Goal: Check status: Check status

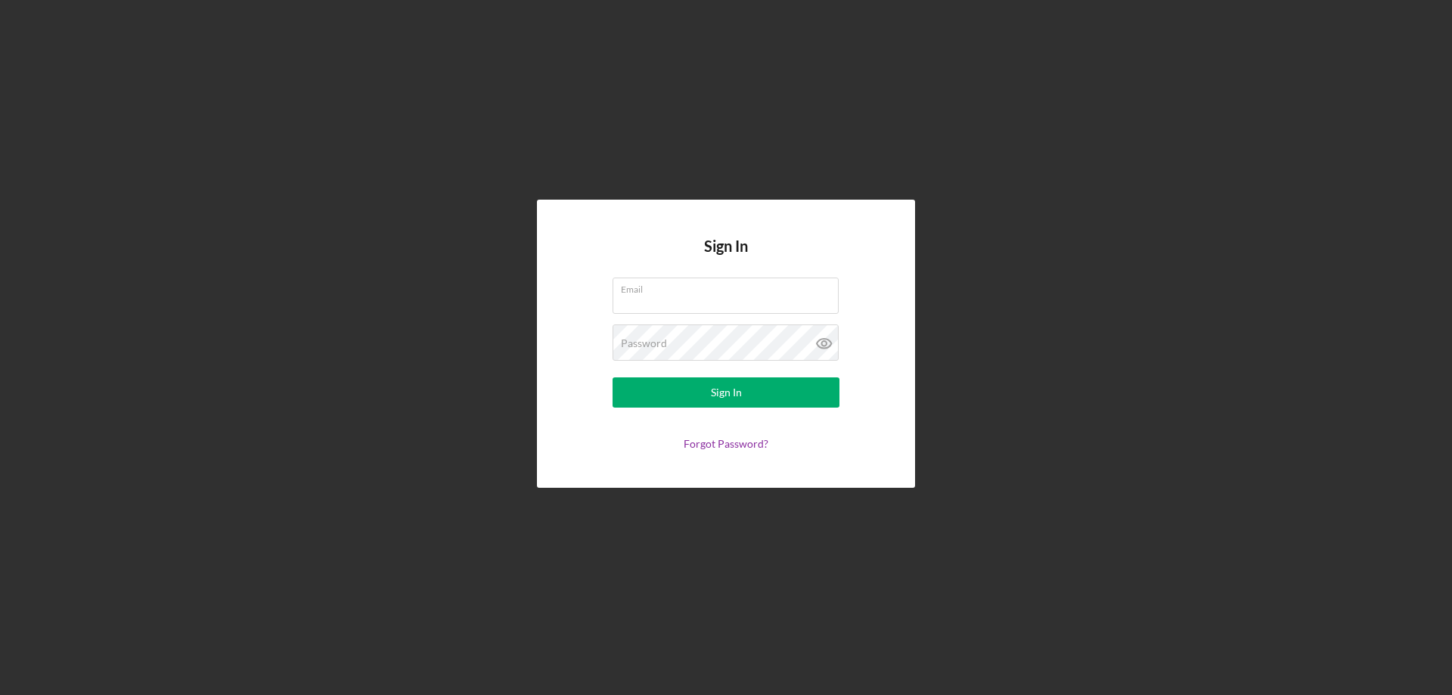
drag, startPoint x: 1210, startPoint y: 377, endPoint x: 1181, endPoint y: 376, distance: 28.8
click at [1210, 376] on div "Sign In Email Password Sign In Forgot Password?" at bounding box center [726, 344] width 1437 height 688
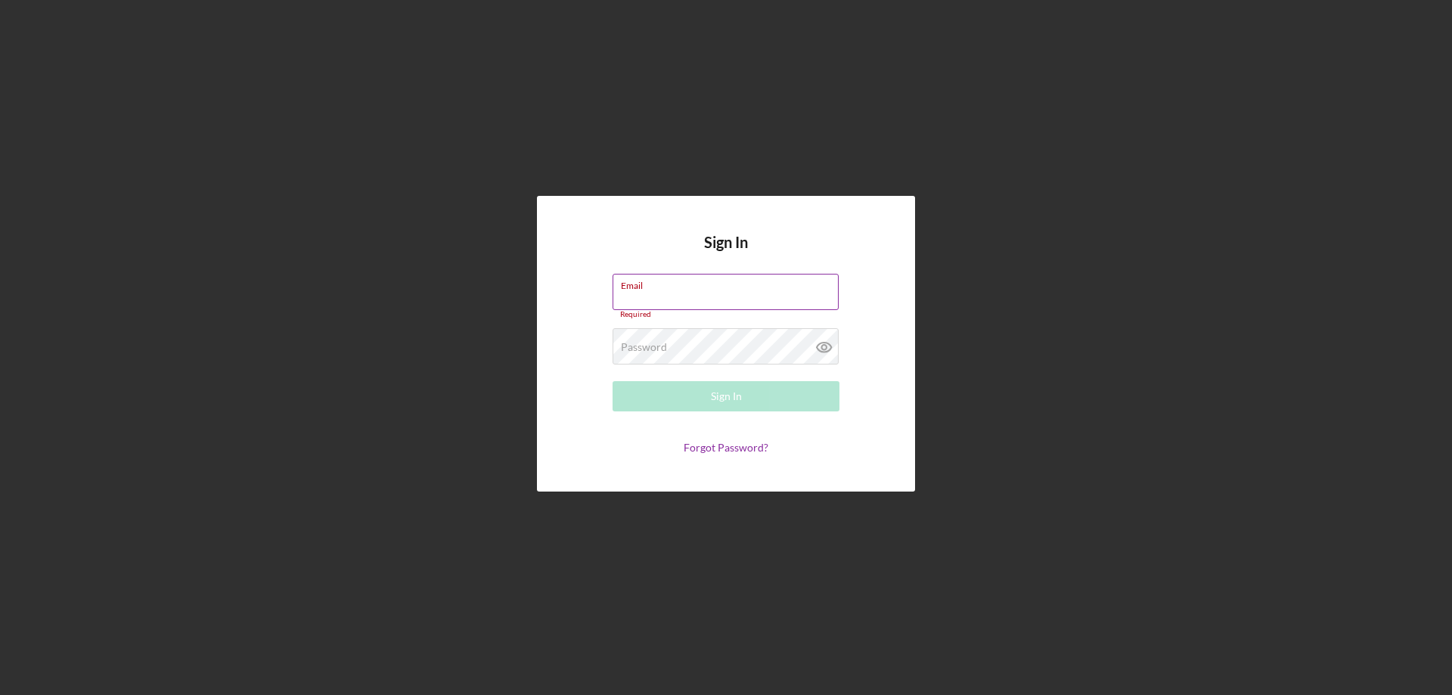
click at [716, 279] on div "Email Required" at bounding box center [726, 296] width 227 height 45
drag, startPoint x: 710, startPoint y: 308, endPoint x: 436, endPoint y: 306, distance: 273.8
click at [443, 306] on div "Sign In Email tetianasaeef Please enter a valid email address. Password Require…" at bounding box center [726, 344] width 1437 height 688
paste input "d@[DOMAIN_NAME]"
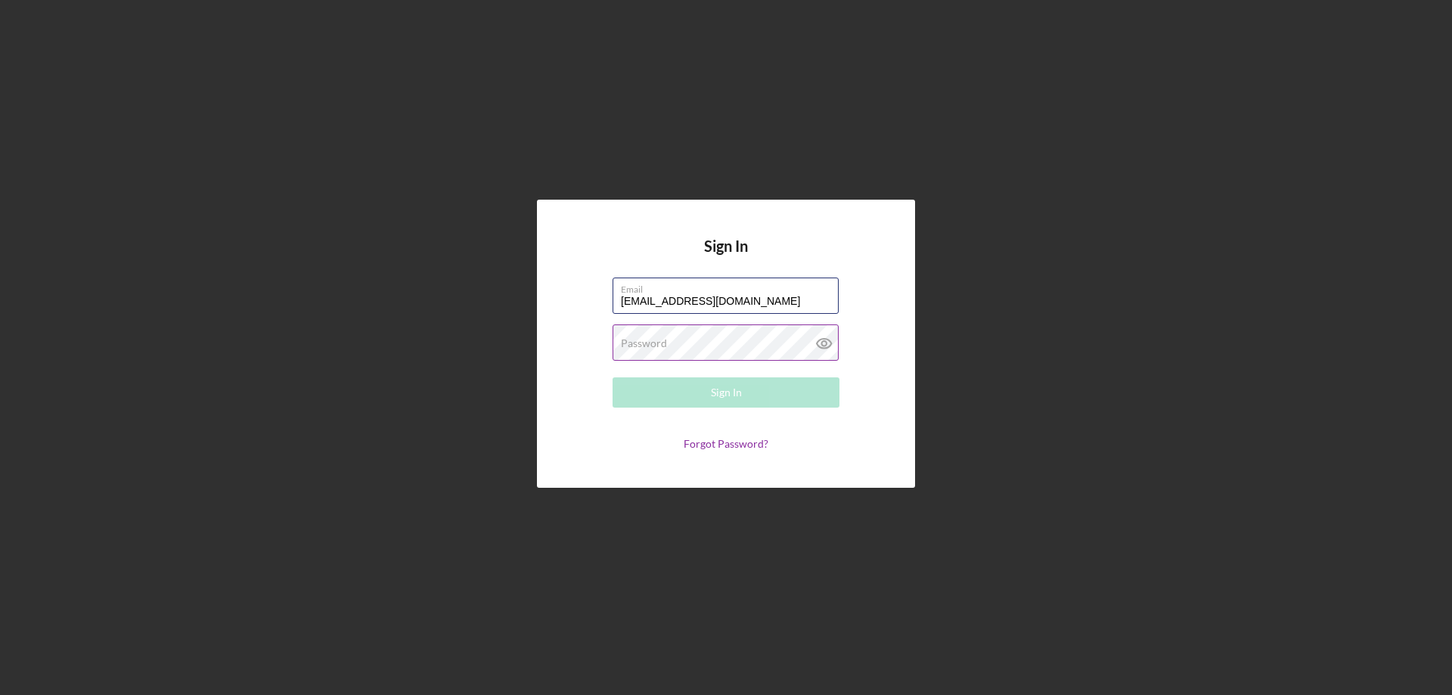
type input "[EMAIL_ADDRESS][DOMAIN_NAME]"
click at [669, 337] on div "Password Required" at bounding box center [726, 343] width 227 height 38
click at [671, 368] on form "Email [EMAIL_ADDRESS][DOMAIN_NAME] Password Required Sign In Forgot Password?" at bounding box center [726, 364] width 303 height 172
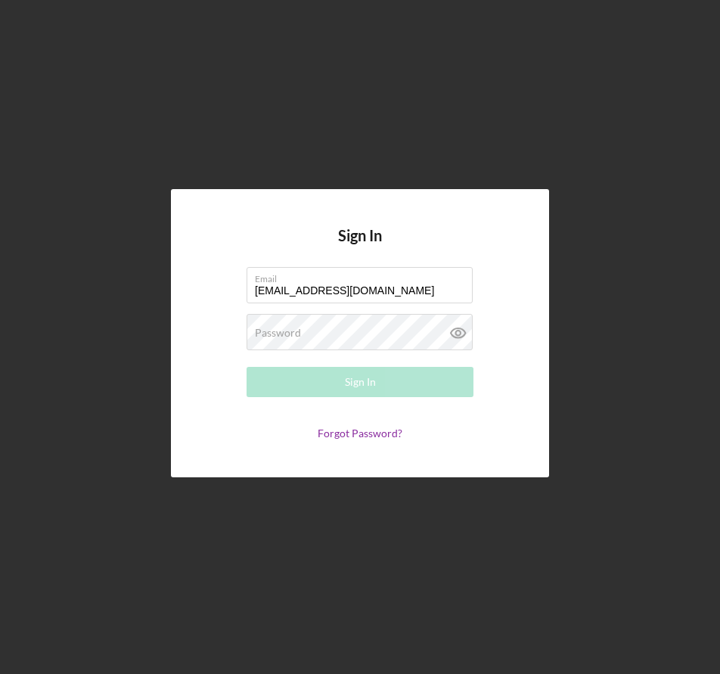
click at [270, 626] on div "Sign In Email [EMAIL_ADDRESS][DOMAIN_NAME] Password Required Sign In Forgot Pas…" at bounding box center [360, 333] width 705 height 666
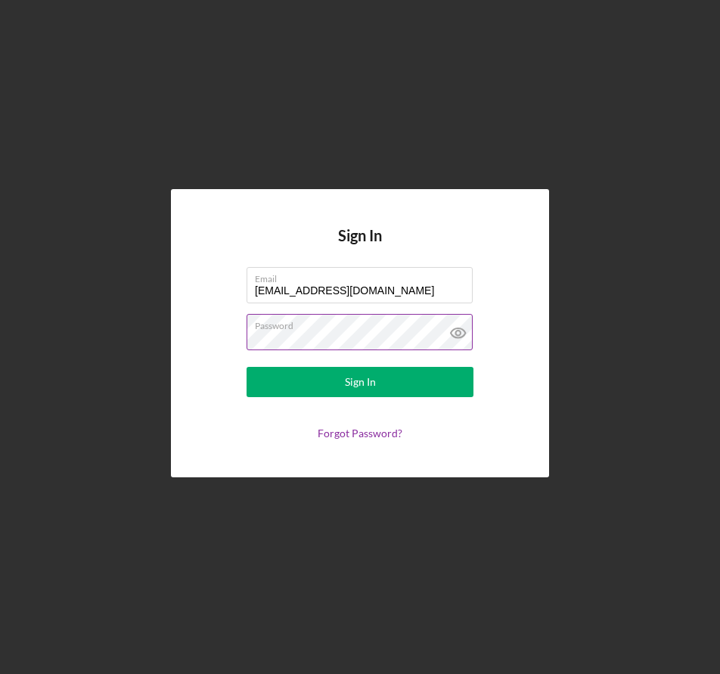
click at [460, 333] on icon at bounding box center [457, 333] width 5 height 5
click at [296, 433] on div "Forgot Password?" at bounding box center [360, 433] width 227 height 12
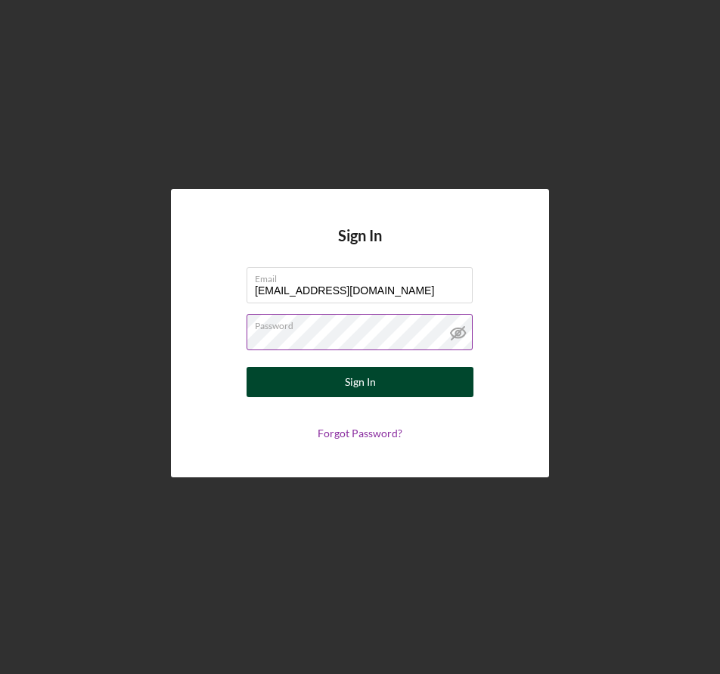
click at [343, 396] on button "Sign In" at bounding box center [360, 382] width 227 height 30
click at [315, 381] on button "Sign In" at bounding box center [360, 382] width 227 height 30
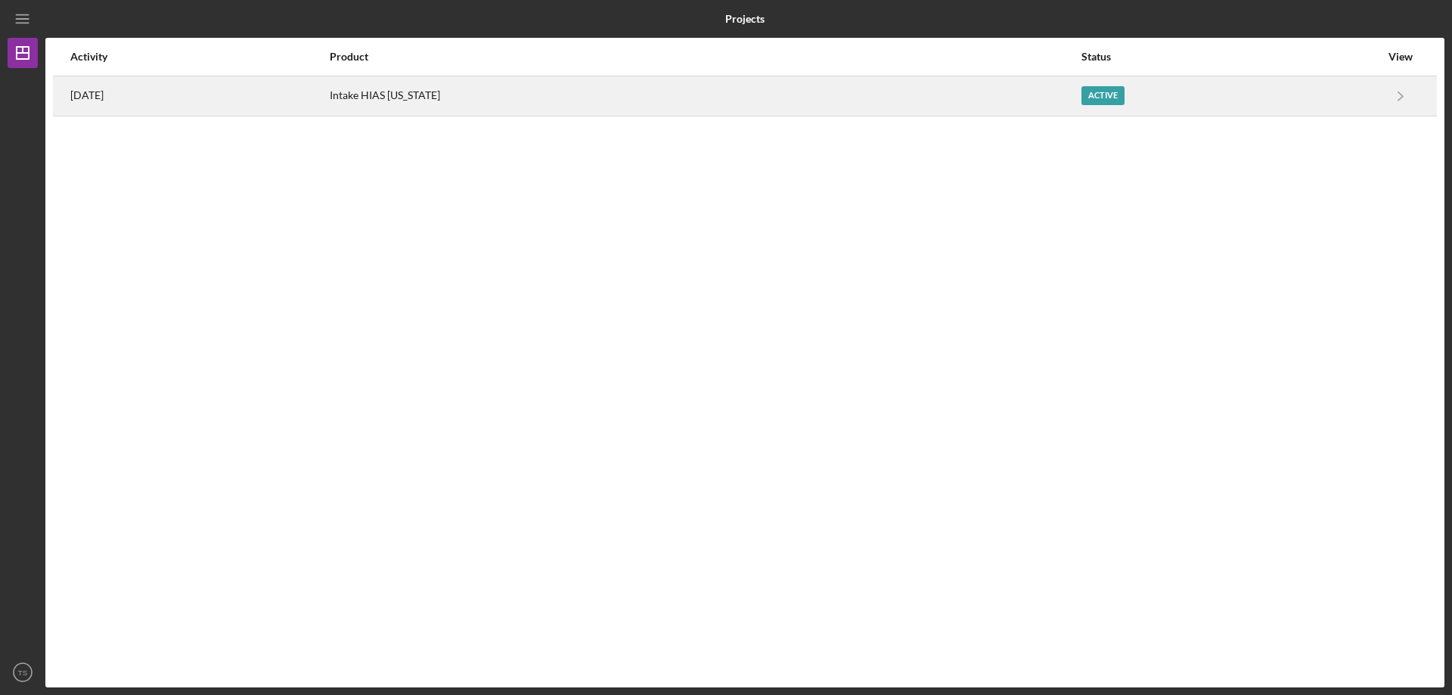
click at [805, 107] on div "Intake HIAS [US_STATE]" at bounding box center [705, 96] width 751 height 38
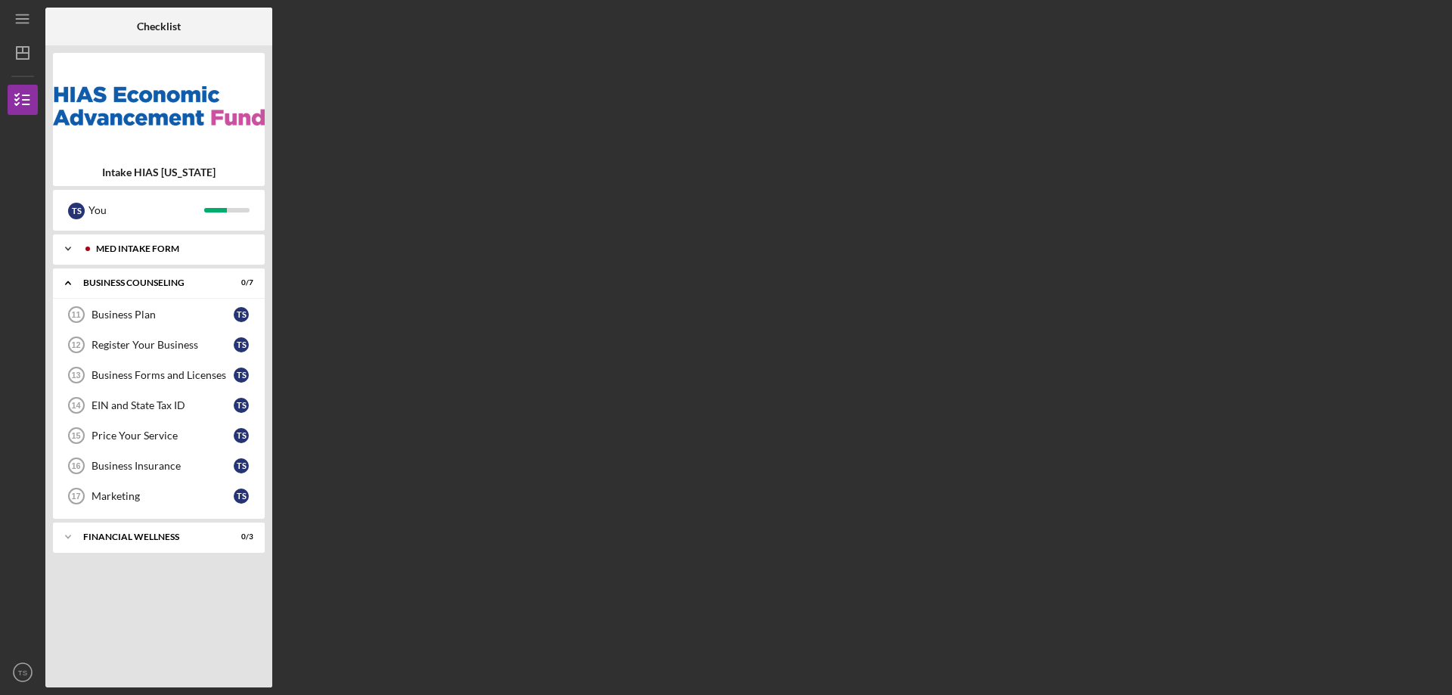
click at [188, 243] on div "Icon/Expander MED Intake Form 10 / 10" at bounding box center [159, 249] width 212 height 30
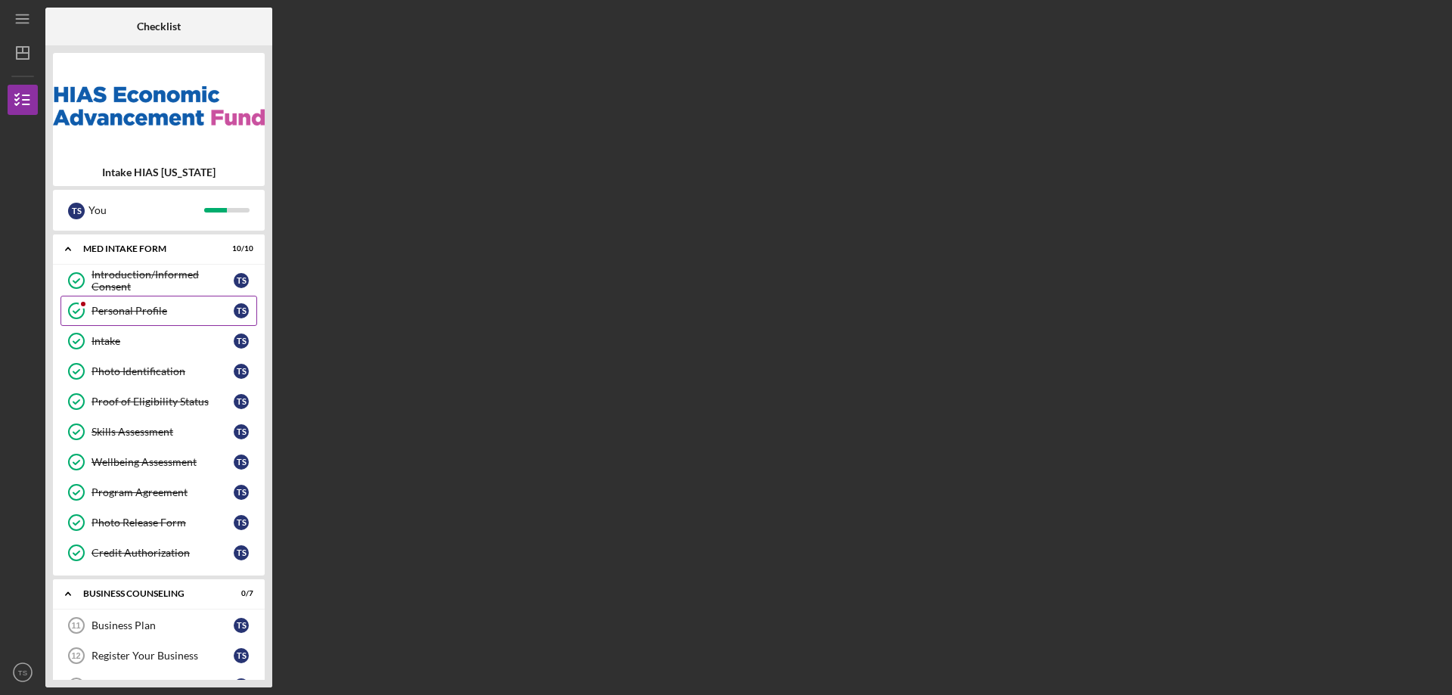
click at [155, 310] on div "Personal Profile" at bounding box center [163, 311] width 142 height 12
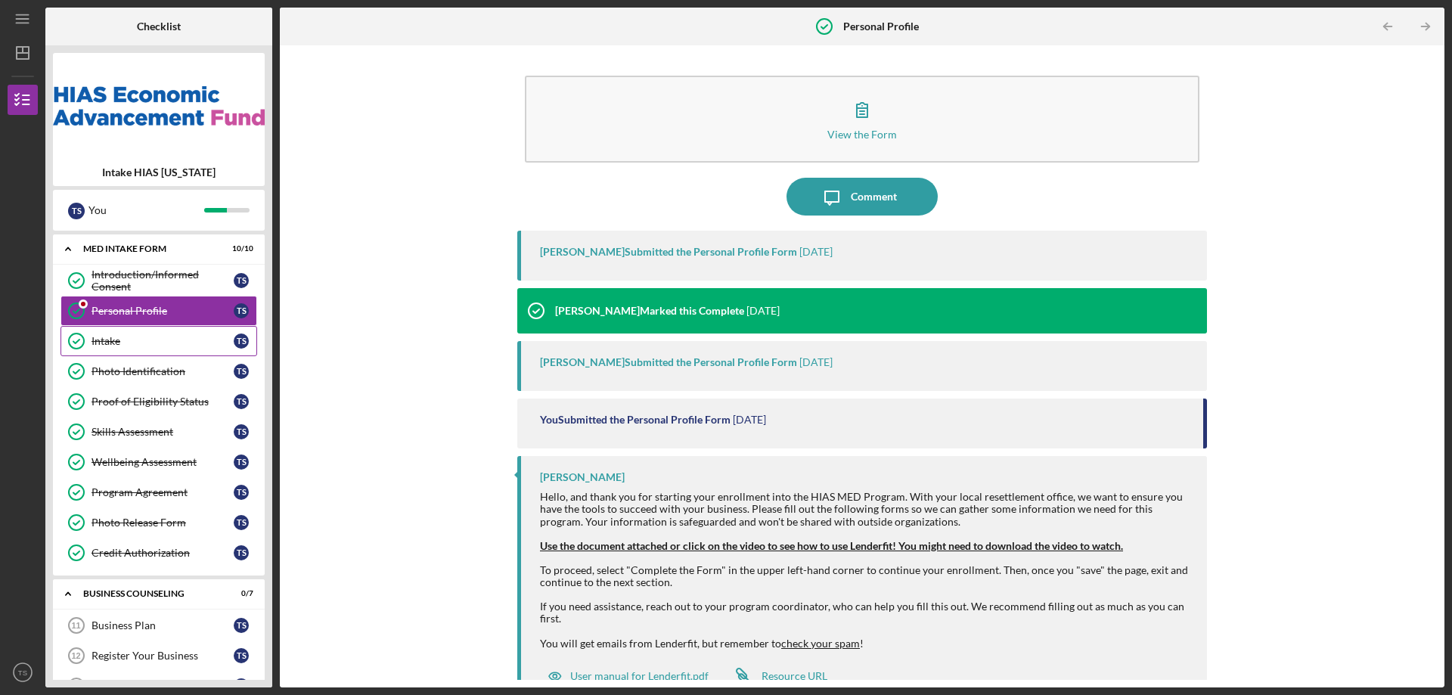
click at [165, 343] on div "Intake" at bounding box center [163, 341] width 142 height 12
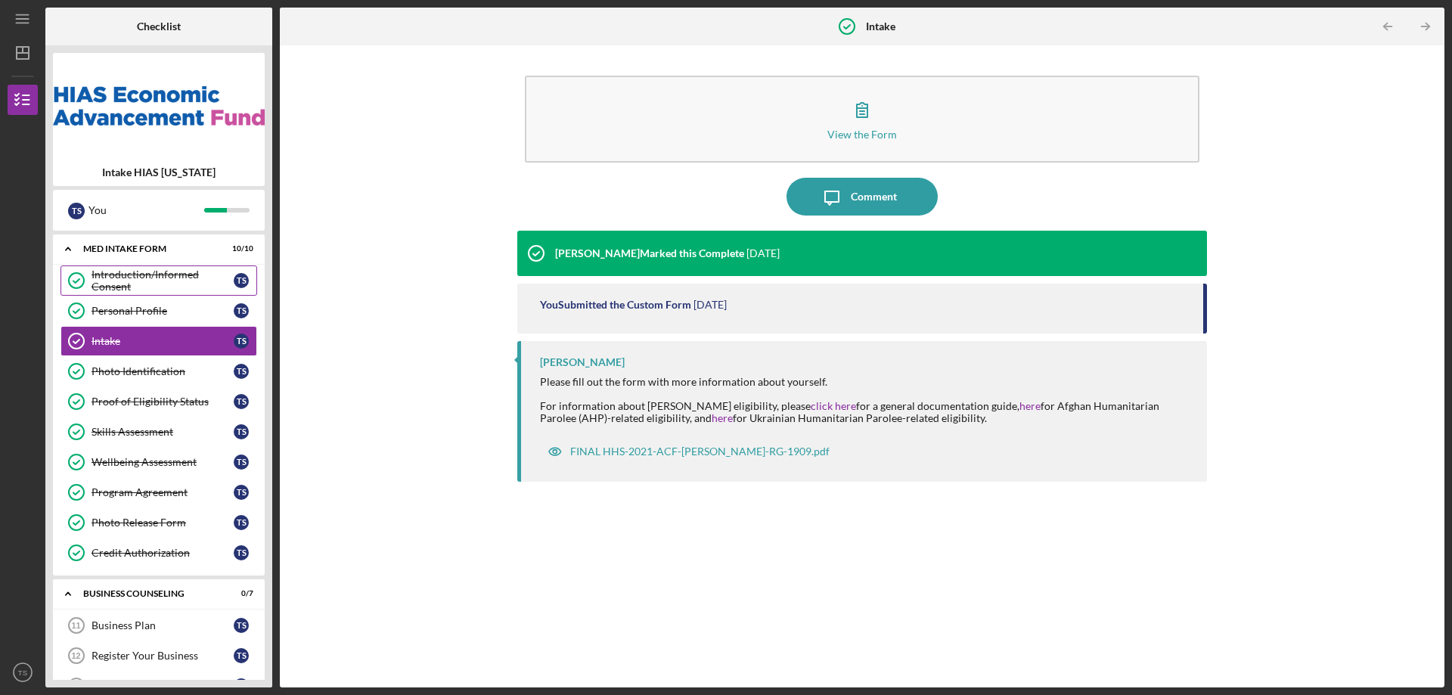
click at [160, 279] on div "Introduction/Informed Consent" at bounding box center [163, 281] width 142 height 24
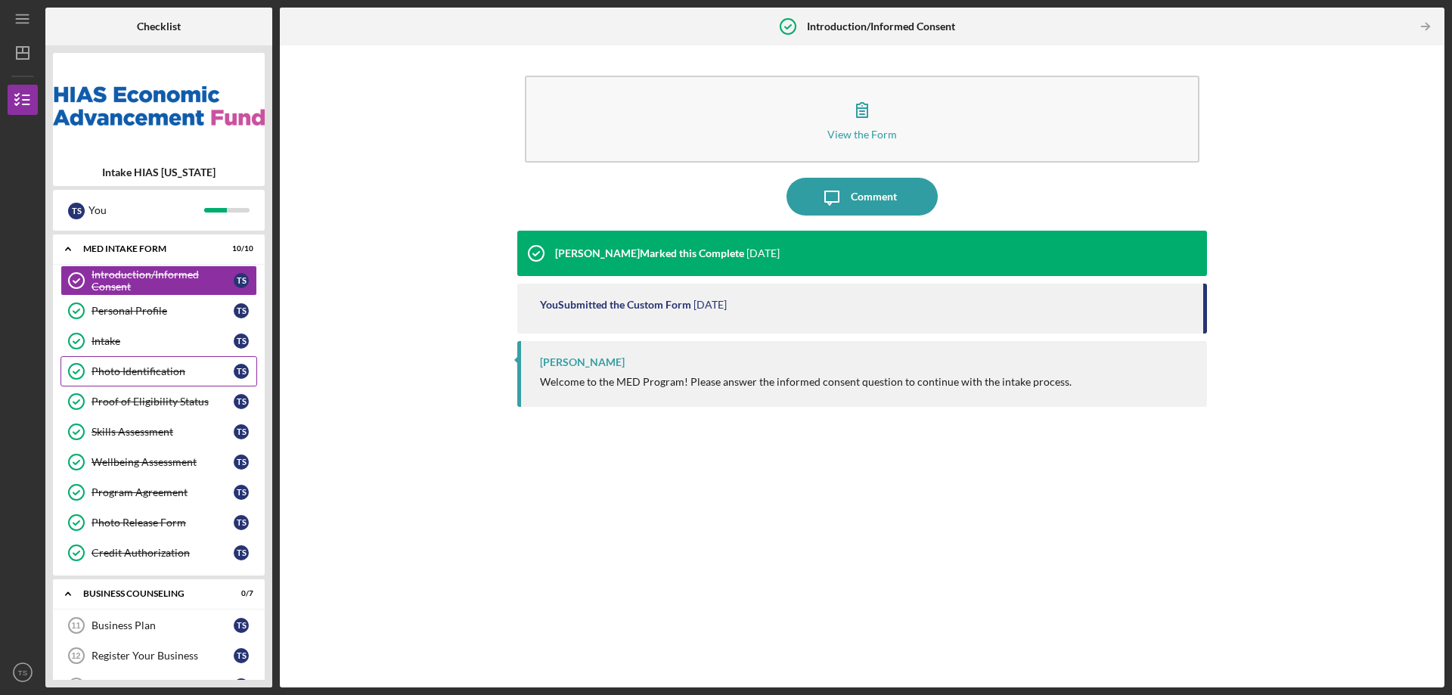
click at [160, 373] on div "Photo Identification" at bounding box center [163, 371] width 142 height 12
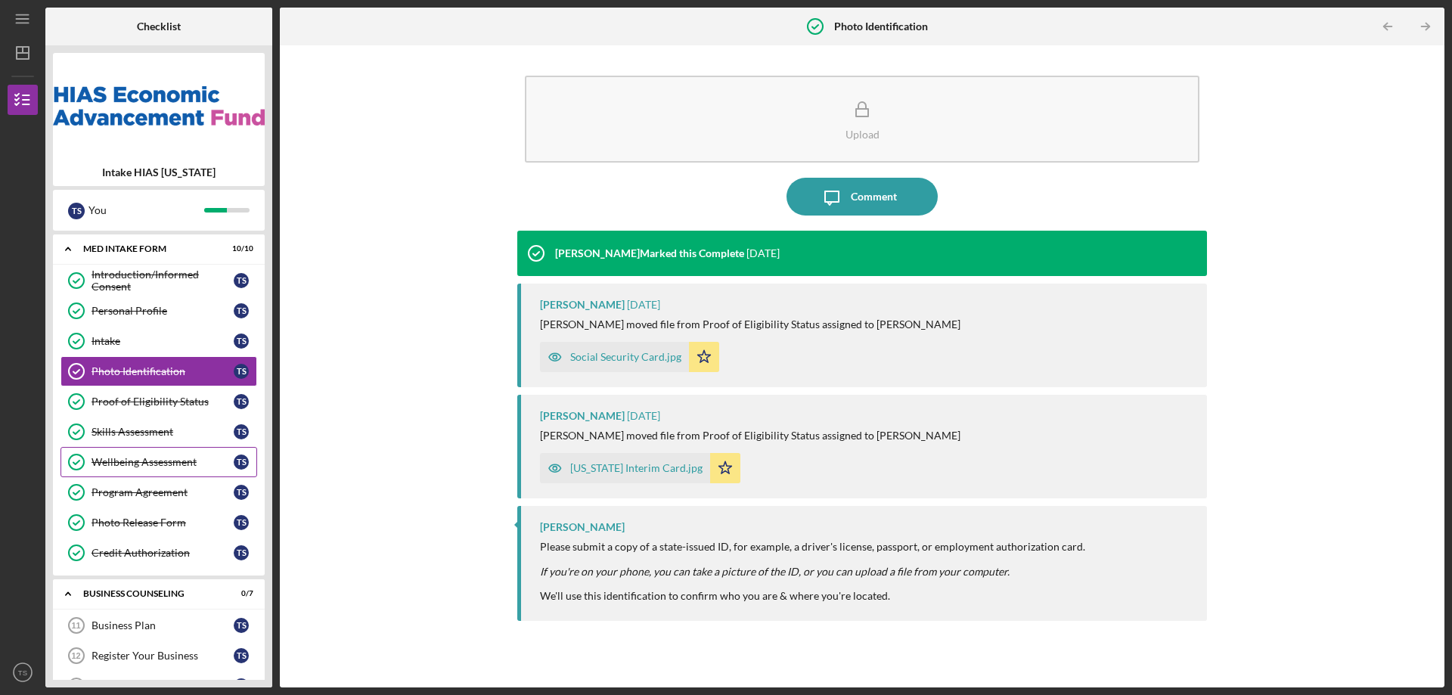
click at [164, 467] on div "Wellbeing Assessment" at bounding box center [163, 462] width 142 height 12
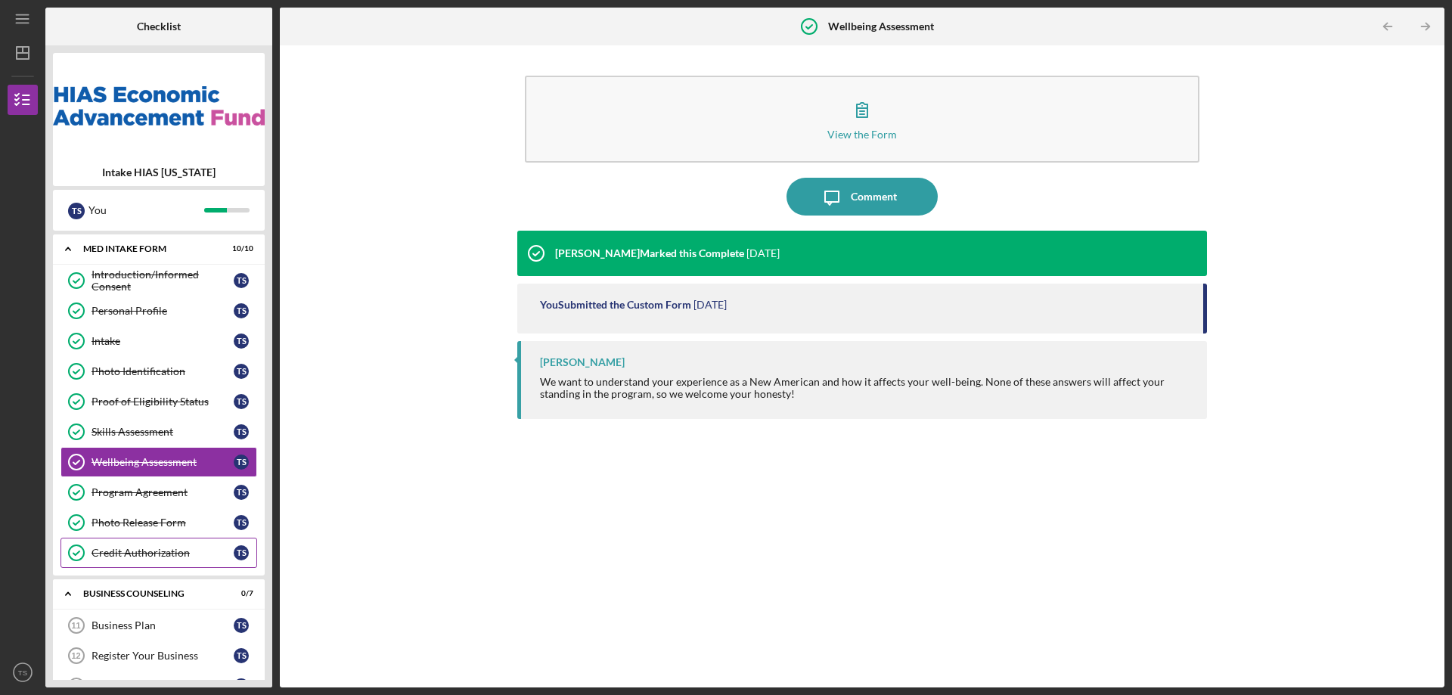
click at [132, 552] on div "Credit Authorization" at bounding box center [163, 553] width 142 height 12
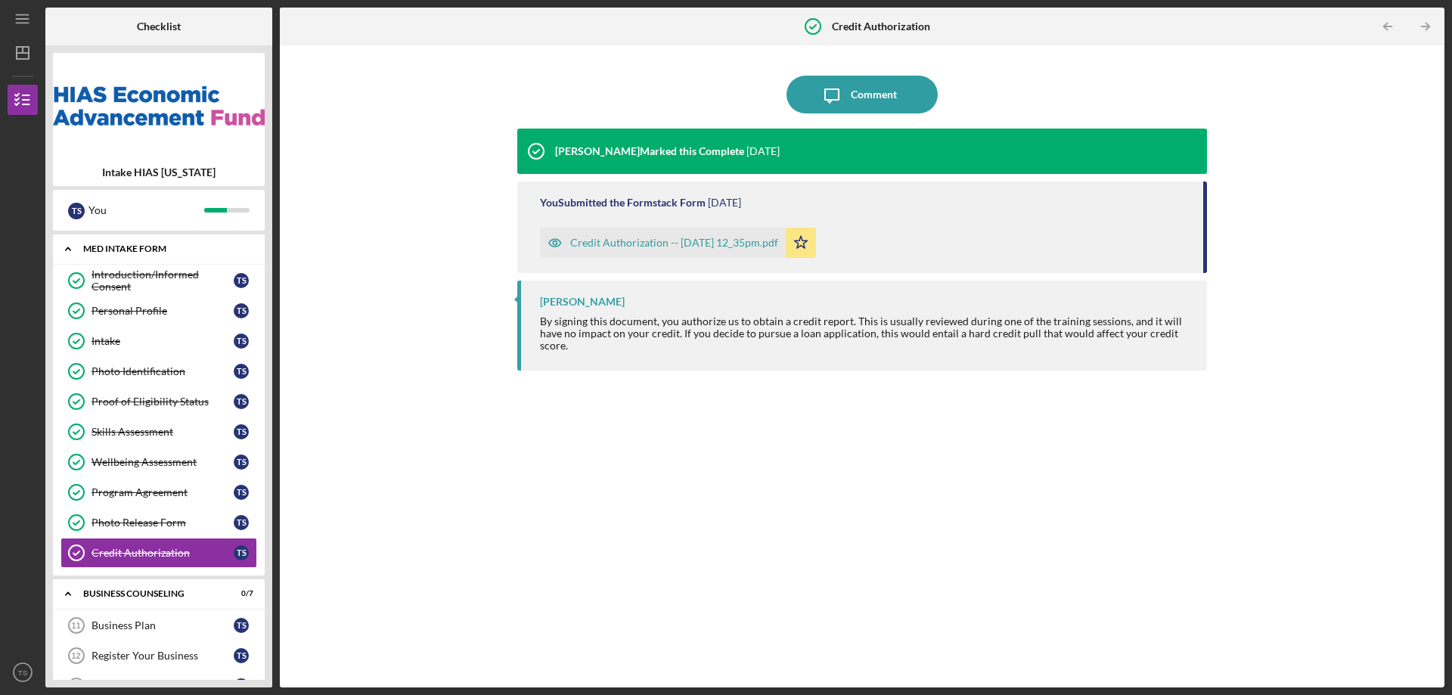
click at [143, 246] on div "MED Intake Form" at bounding box center [164, 248] width 163 height 9
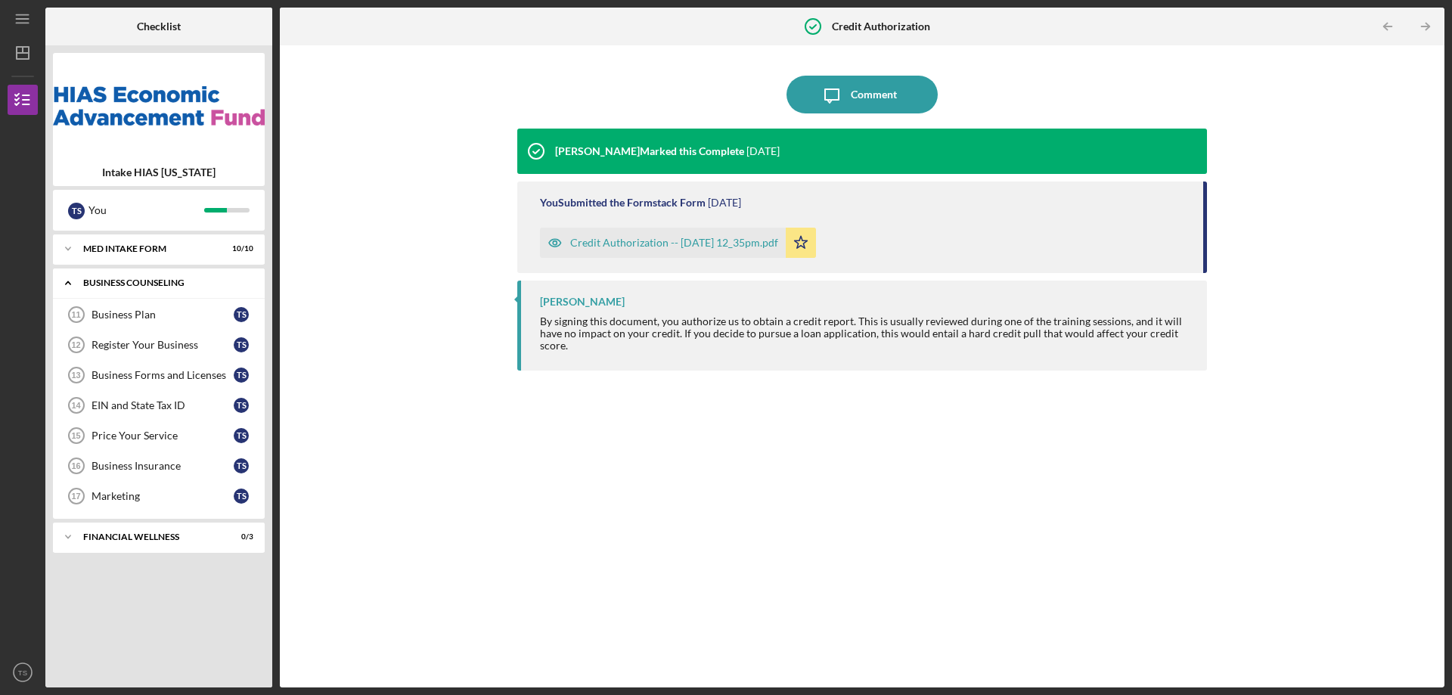
click at [144, 288] on div "Icon/Expander Business Counseling 0 / 7" at bounding box center [159, 283] width 212 height 31
